Goal: Task Accomplishment & Management: Use online tool/utility

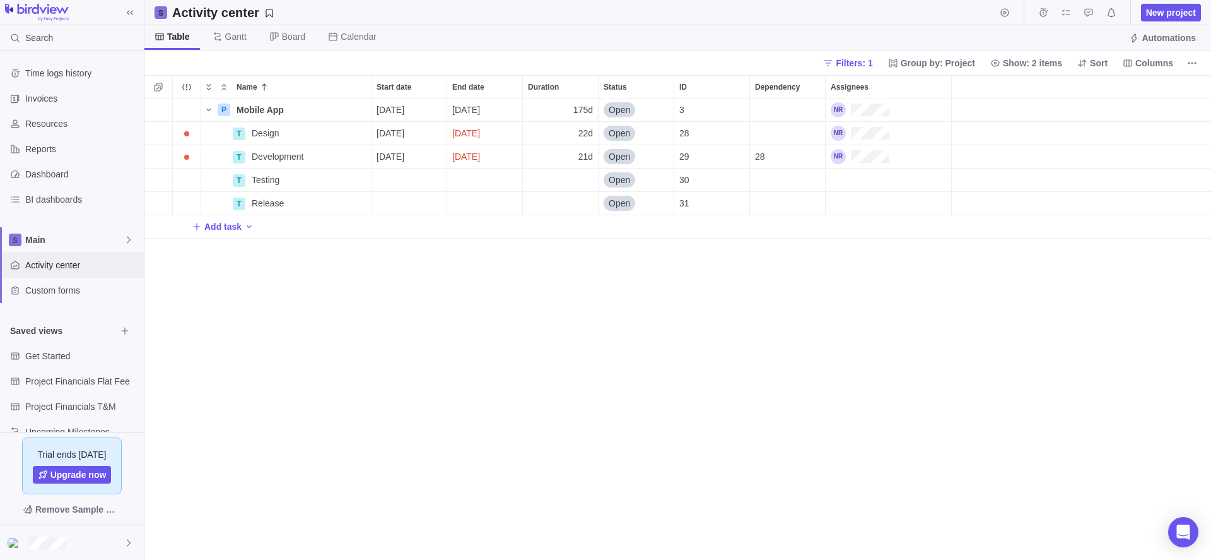
scroll to position [452, 1057]
click at [62, 78] on span "Time logs history" at bounding box center [82, 73] width 114 height 13
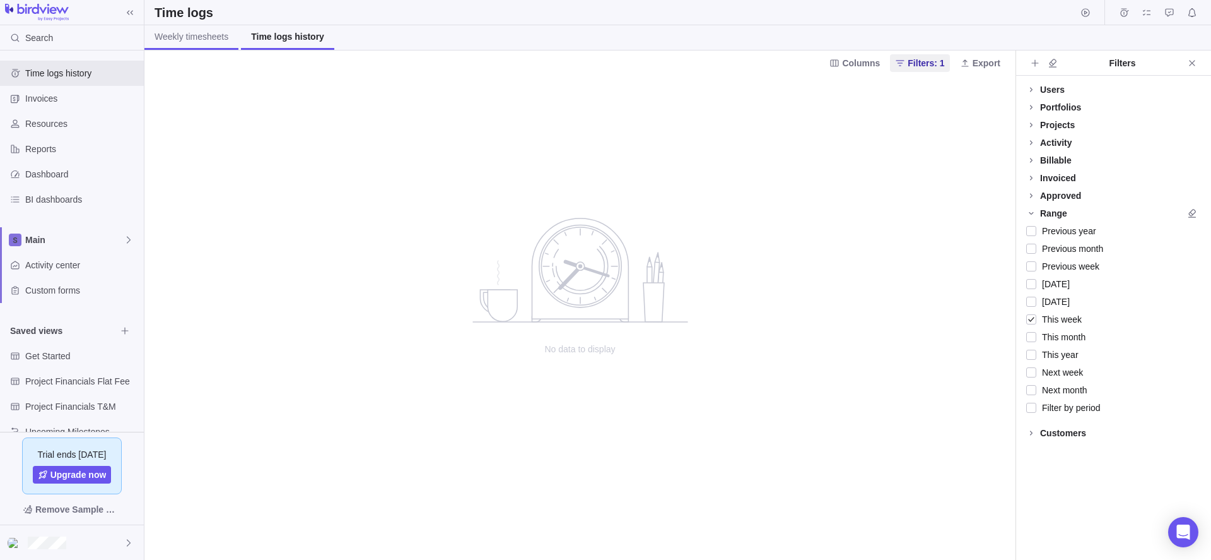
click at [203, 45] on link "Weekly timesheets" at bounding box center [191, 37] width 94 height 25
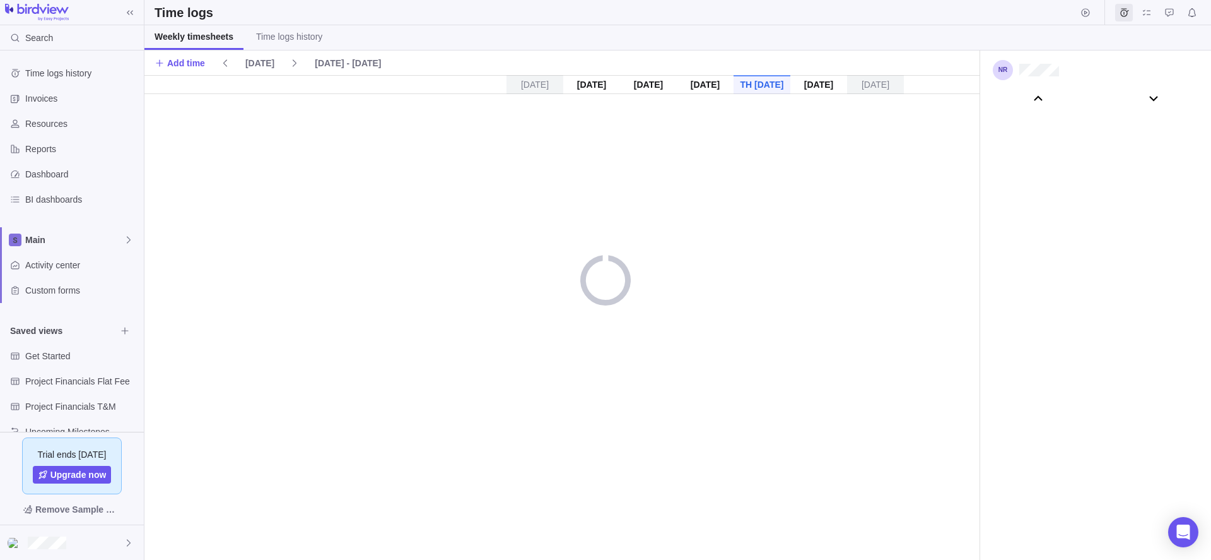
scroll to position [70158, 0]
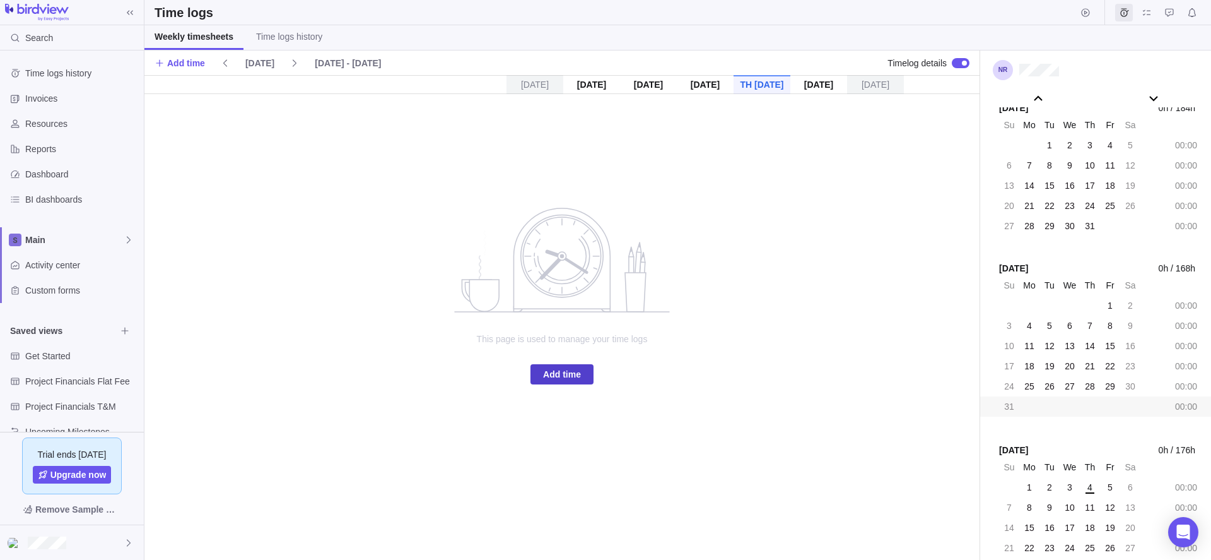
click at [555, 380] on span "Add time" at bounding box center [562, 374] width 38 height 15
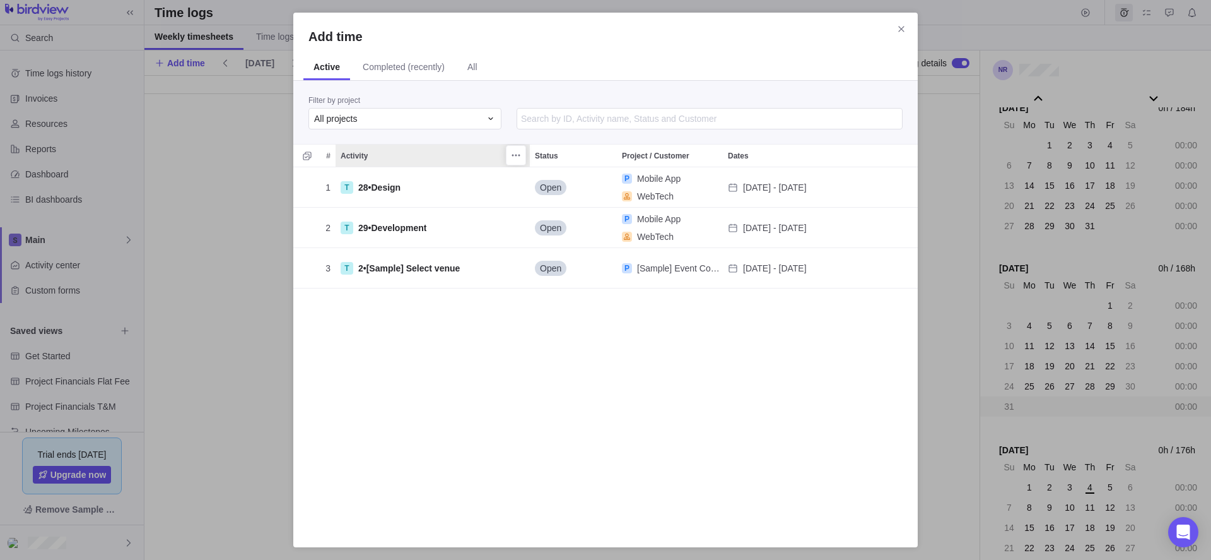
scroll to position [355, 615]
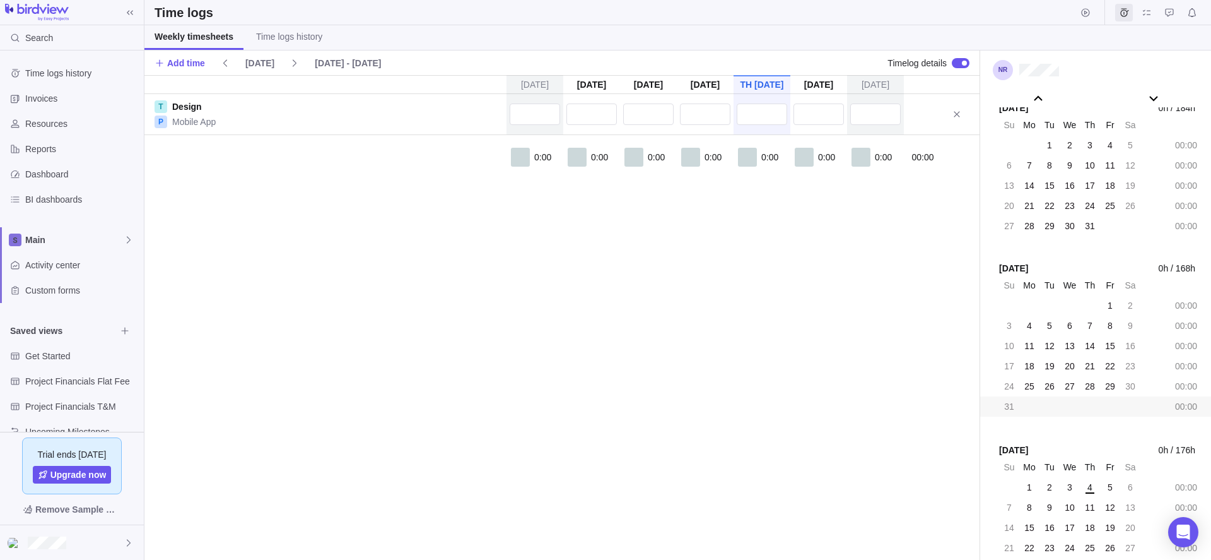
click at [591, 313] on div "[DATE] [DATE] [DATE] [DATE] [DATE] [DATE] [DATE] T Design P Mobile App 0:00 0:0…" at bounding box center [561, 317] width 835 height 485
click at [329, 440] on div "[DATE] [DATE] [DATE] [DATE] [DATE] [DATE] [DATE] T Design P Mobile App 0:00 0:0…" at bounding box center [561, 317] width 835 height 485
click at [360, 272] on div "[DATE] [DATE] [DATE] [DATE] [DATE] [DATE] [DATE] T Design P Mobile App 0:00 0:0…" at bounding box center [561, 317] width 835 height 485
click at [383, 486] on div "[DATE] [DATE] [DATE] [DATE] [DATE] [DATE] [DATE] T Design P Mobile App 0:00 0:0…" at bounding box center [561, 317] width 835 height 485
click at [484, 365] on div "[DATE] [DATE] [DATE] [DATE] [DATE] [DATE] [DATE] T Design P Mobile App 0:00 0:0…" at bounding box center [561, 317] width 835 height 485
